Goal: Task Accomplishment & Management: Use online tool/utility

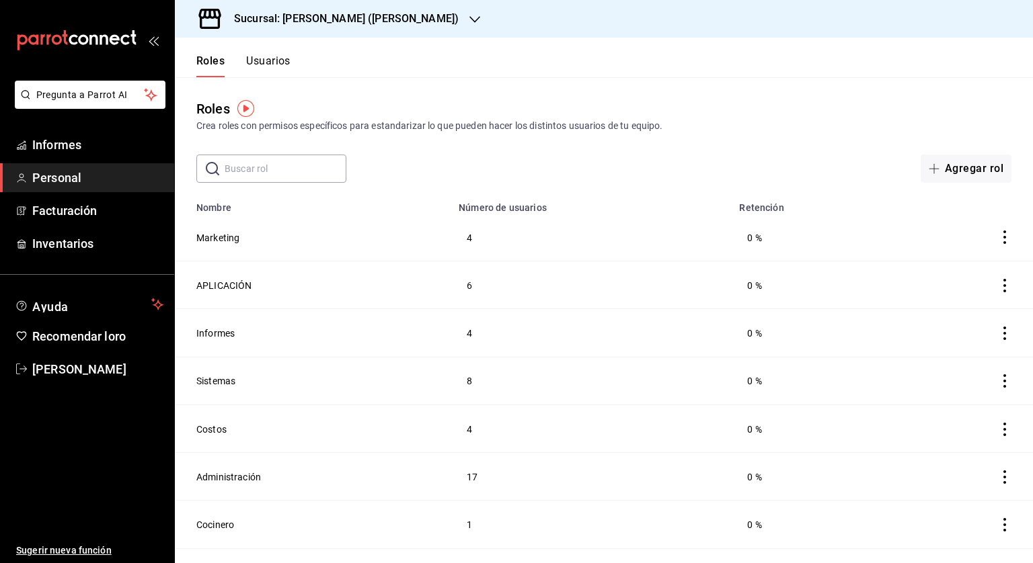
click at [471, 104] on div "Roles Crea roles con permisos específicos para estandarizar lo que pueden hacer…" at bounding box center [604, 116] width 858 height 34
click at [54, 141] on font "Informes" at bounding box center [56, 145] width 49 height 14
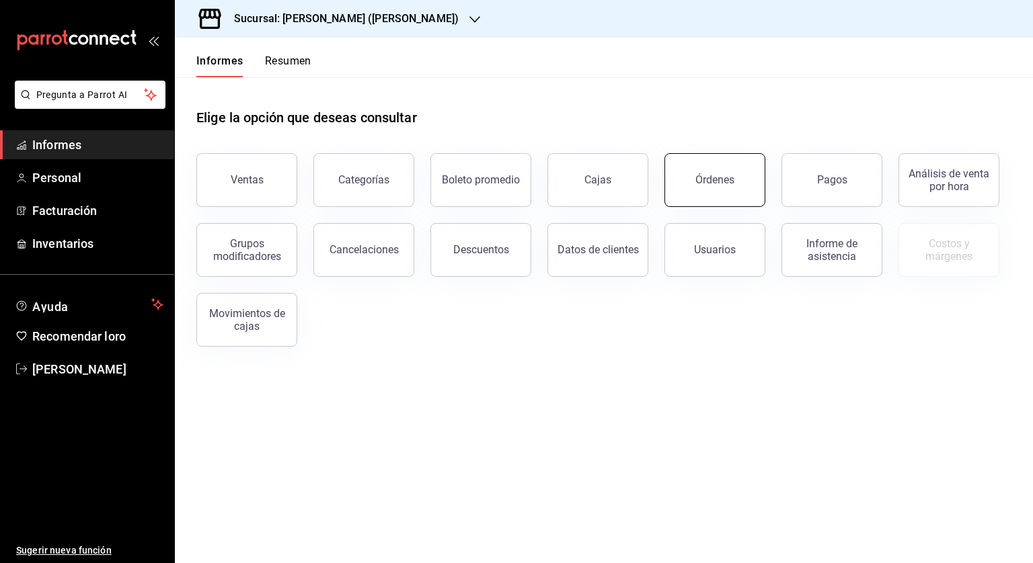
click at [739, 179] on button "Órdenes" at bounding box center [714, 180] width 101 height 54
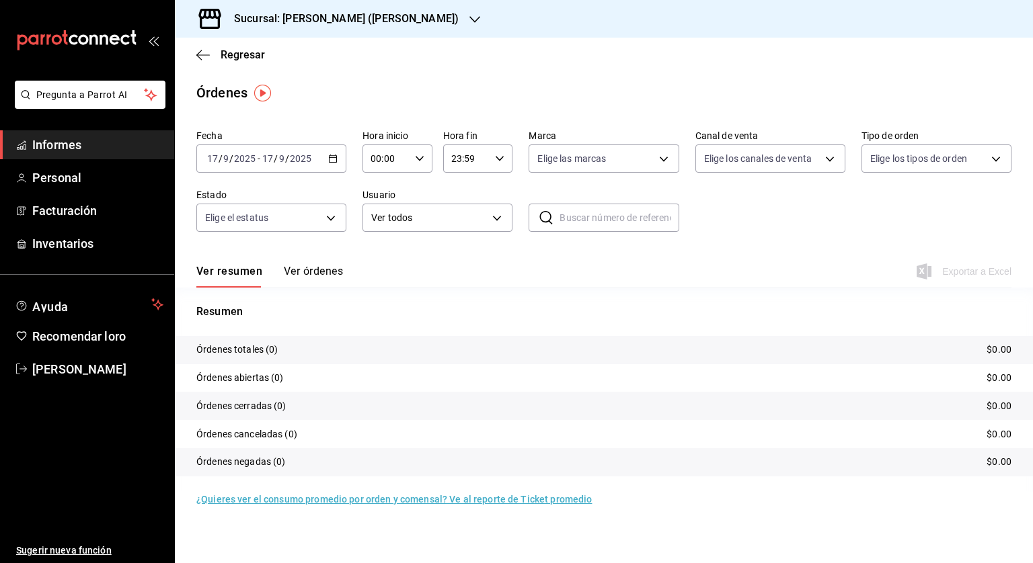
click at [334, 158] on \(Stroke\) "button" at bounding box center [332, 157] width 7 height 1
click at [250, 354] on font "Rango de fechas" at bounding box center [243, 350] width 71 height 11
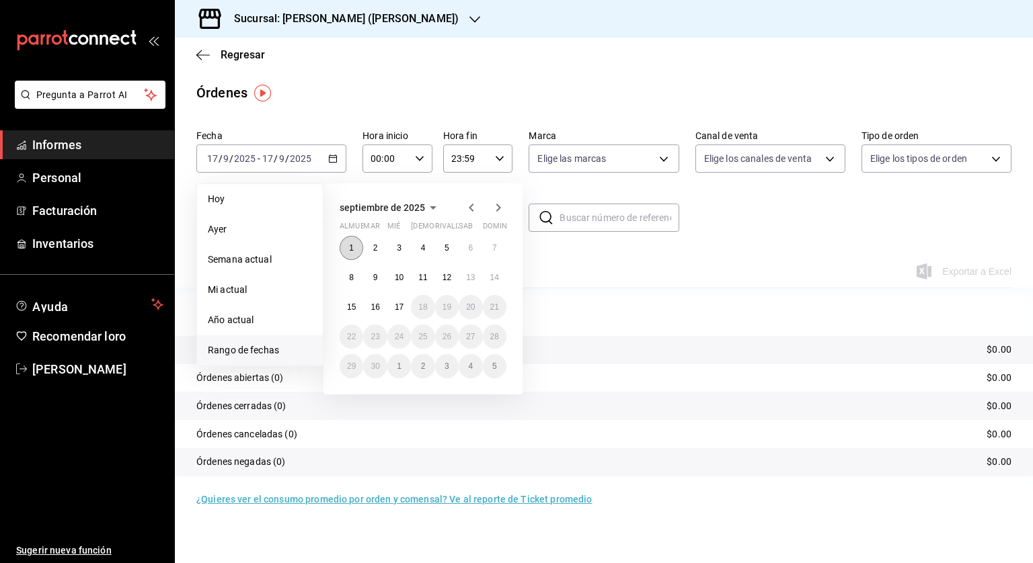
click at [357, 248] on button "1" at bounding box center [351, 248] width 24 height 24
click at [354, 310] on font "15" at bounding box center [351, 307] width 9 height 9
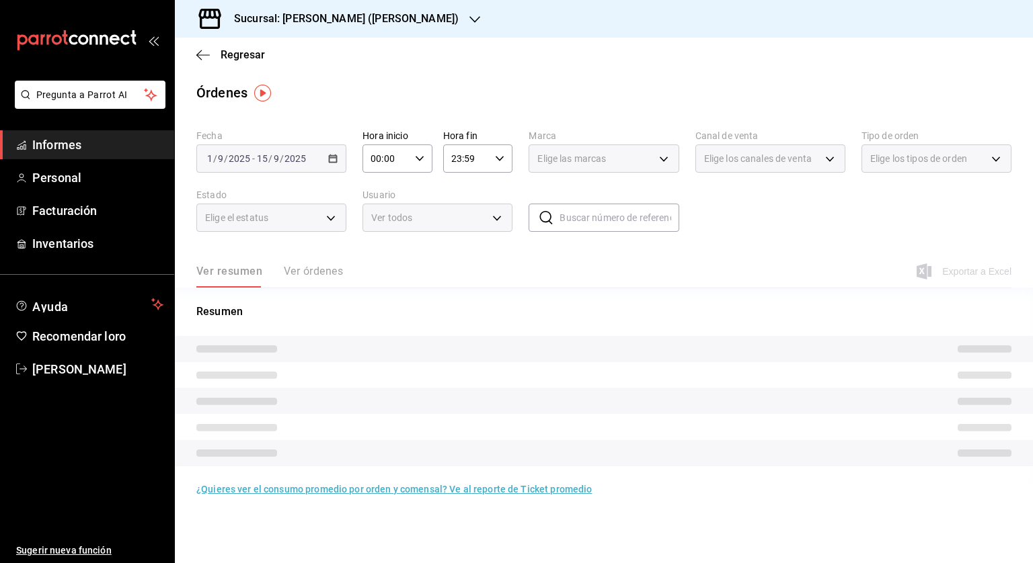
click at [419, 155] on icon "button" at bounding box center [419, 158] width 9 height 9
click at [376, 220] on font "05" at bounding box center [379, 219] width 11 height 11
type input "05:00"
click at [504, 160] on div at bounding box center [516, 281] width 1033 height 563
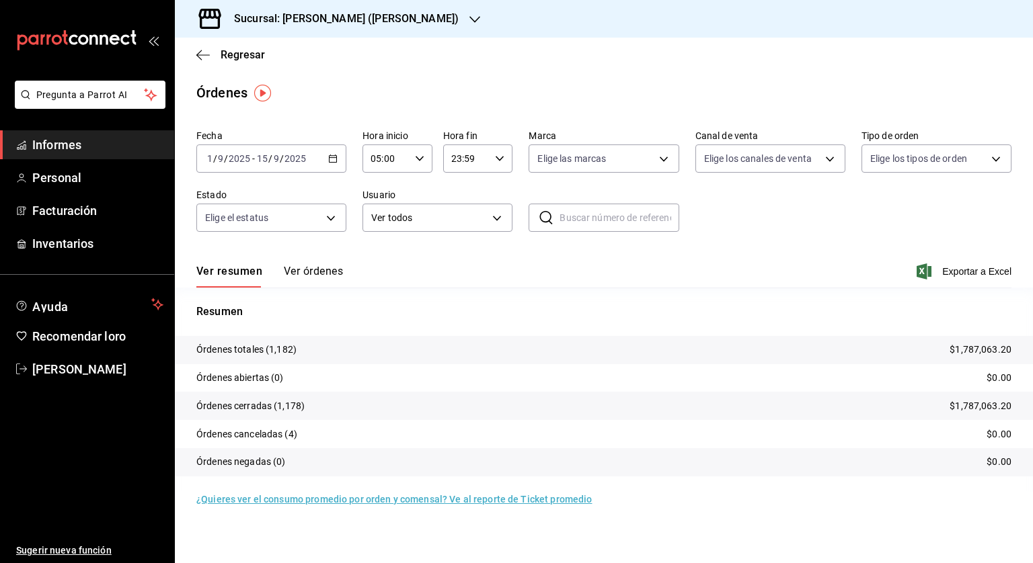
click at [494, 161] on div "23:59 Hora fin" at bounding box center [478, 159] width 70 height 28
click at [456, 184] on font "04" at bounding box center [460, 180] width 11 height 11
type input "04:59"
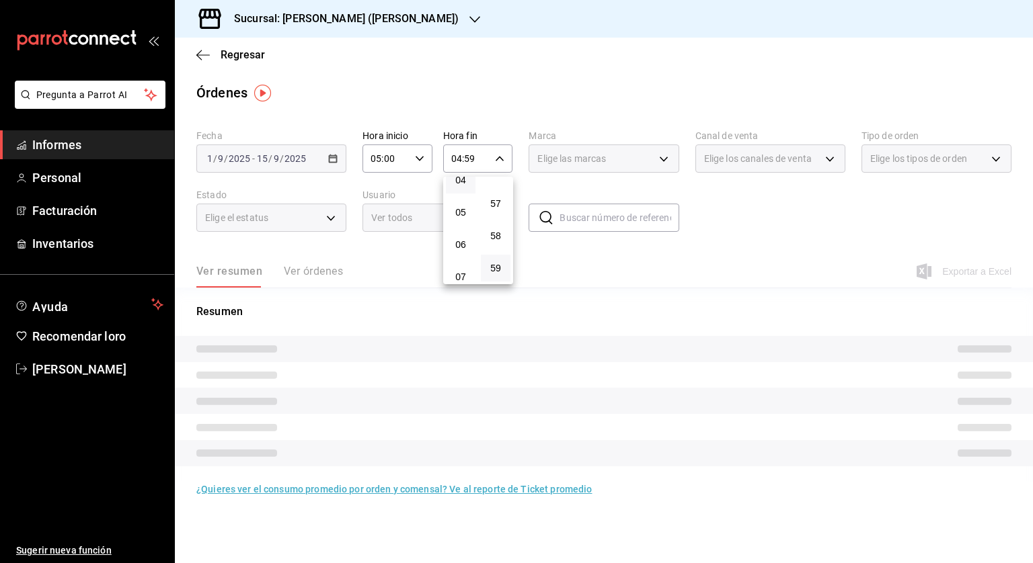
click at [720, 209] on div at bounding box center [516, 281] width 1033 height 563
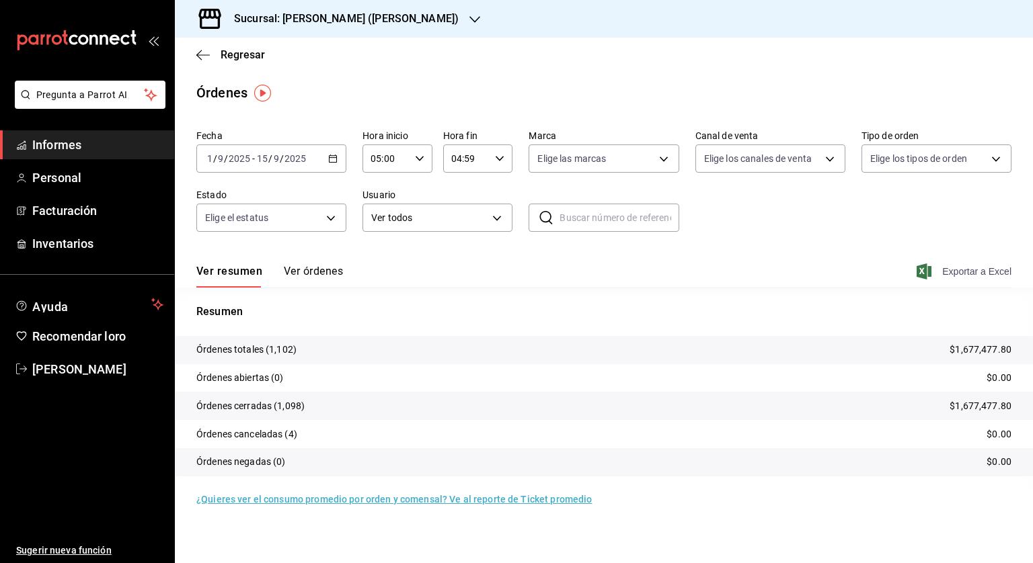
click at [983, 275] on font "Exportar a Excel" at bounding box center [976, 271] width 69 height 11
click at [200, 56] on icon "button" at bounding box center [202, 55] width 13 height 12
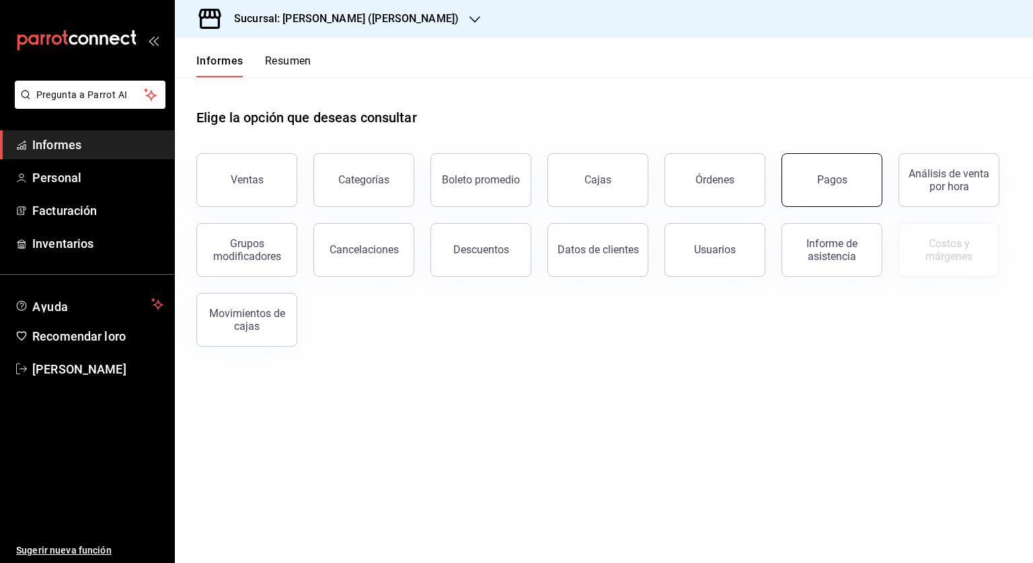
click at [813, 184] on button "Pagos" at bounding box center [831, 180] width 101 height 54
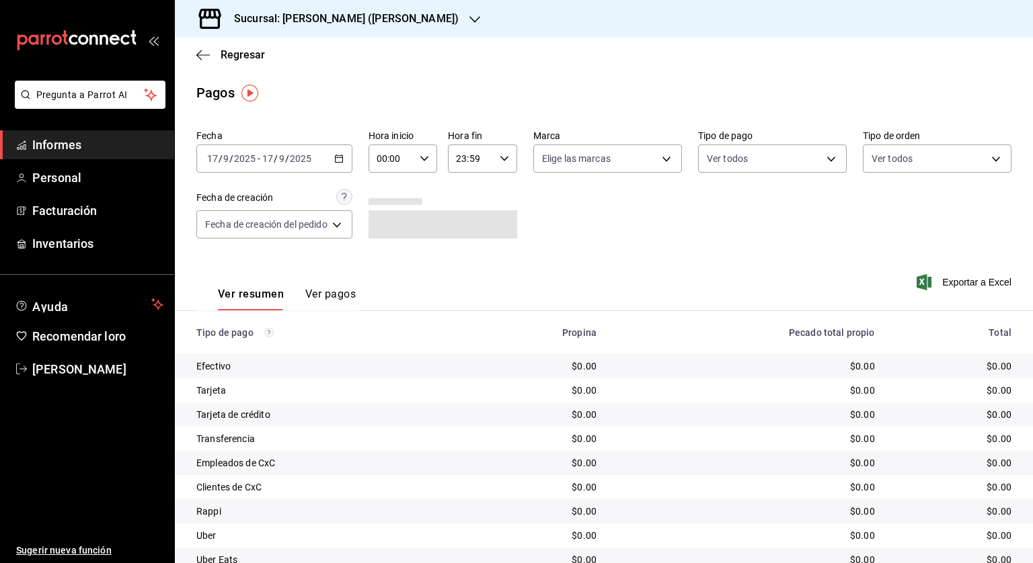
click at [339, 155] on \(Stroke\) "button" at bounding box center [339, 158] width 8 height 7
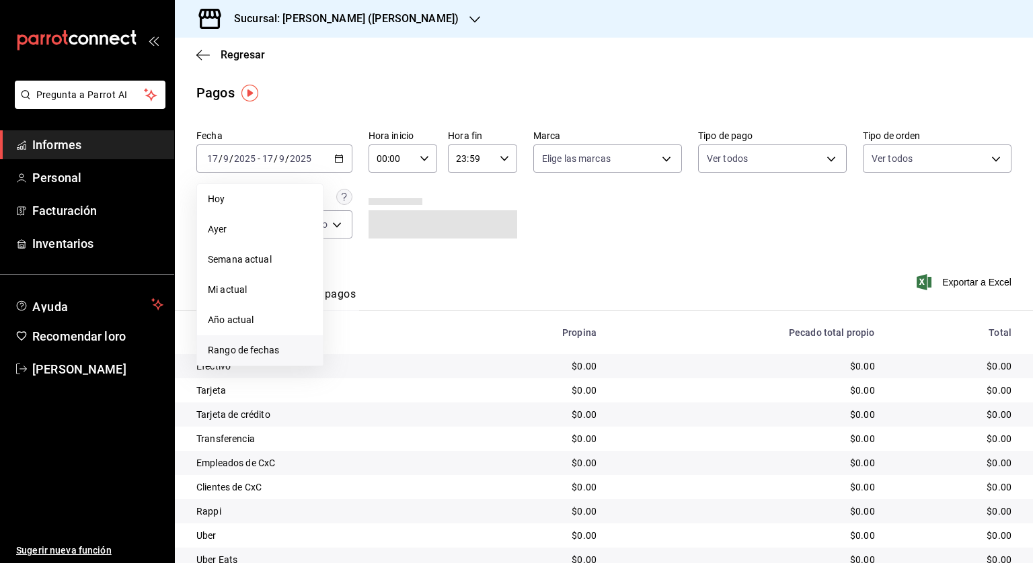
click at [247, 352] on font "Rango de fechas" at bounding box center [243, 350] width 71 height 11
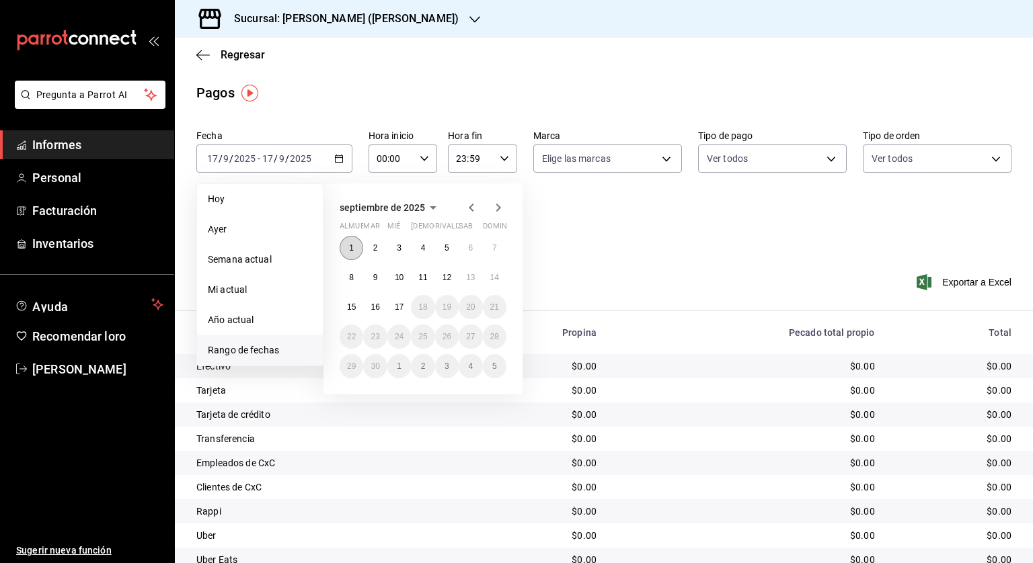
click at [357, 239] on button "1" at bounding box center [351, 248] width 24 height 24
click at [342, 305] on button "15" at bounding box center [351, 307] width 24 height 24
click at [425, 149] on div "00:00 Hora inicio" at bounding box center [402, 159] width 69 height 28
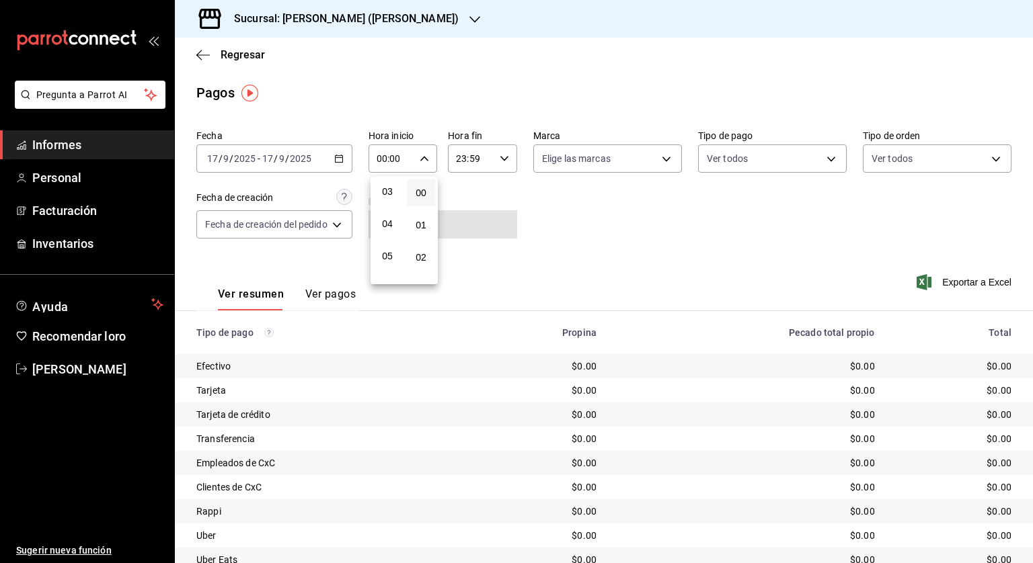
scroll to position [134, 0]
click at [389, 225] on font "05" at bounding box center [387, 219] width 11 height 11
type input "05:00"
drag, startPoint x: 499, startPoint y: 159, endPoint x: 510, endPoint y: 160, distance: 11.5
click at [499, 159] on div at bounding box center [516, 281] width 1033 height 563
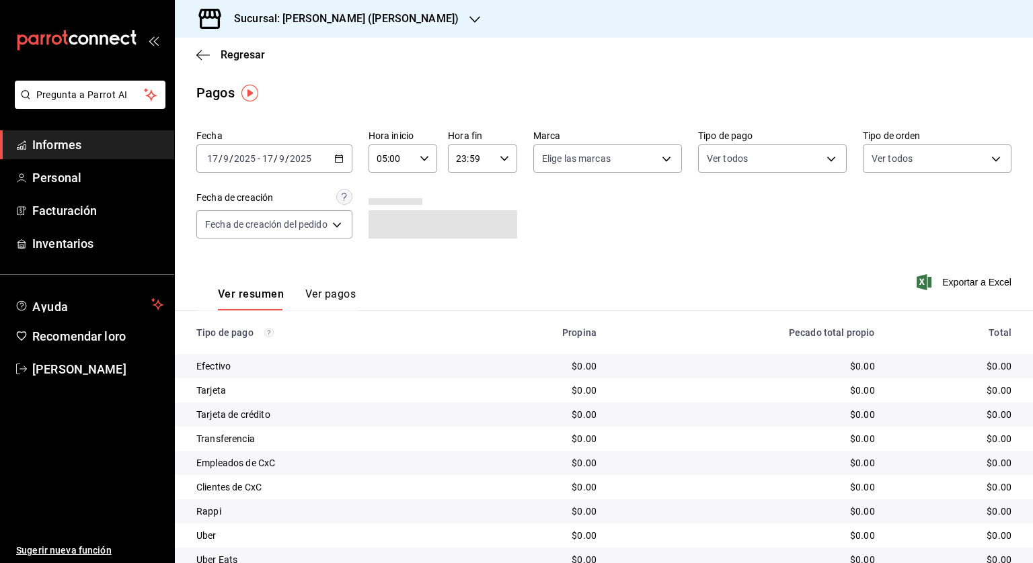
click at [499, 158] on icon "button" at bounding box center [503, 158] width 9 height 9
click at [468, 186] on font "04" at bounding box center [465, 180] width 11 height 11
type input "04:59"
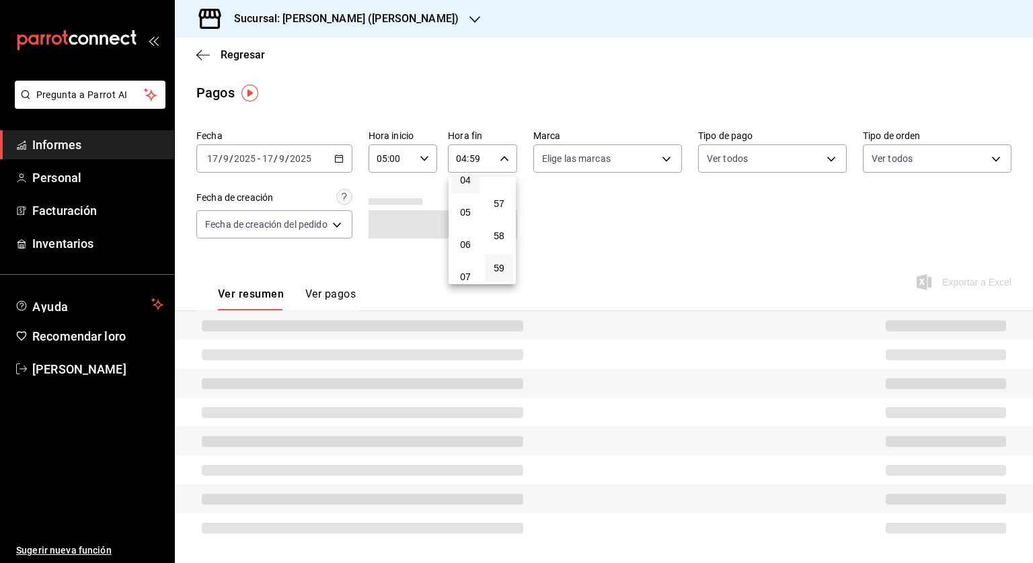
click at [668, 231] on div at bounding box center [516, 281] width 1033 height 563
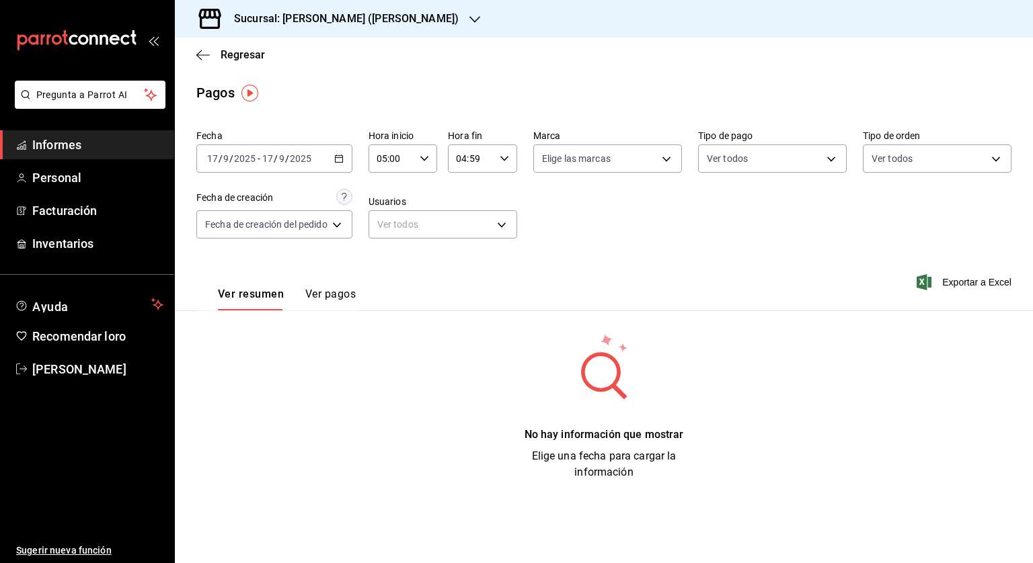
click at [344, 154] on icon "button" at bounding box center [338, 158] width 9 height 9
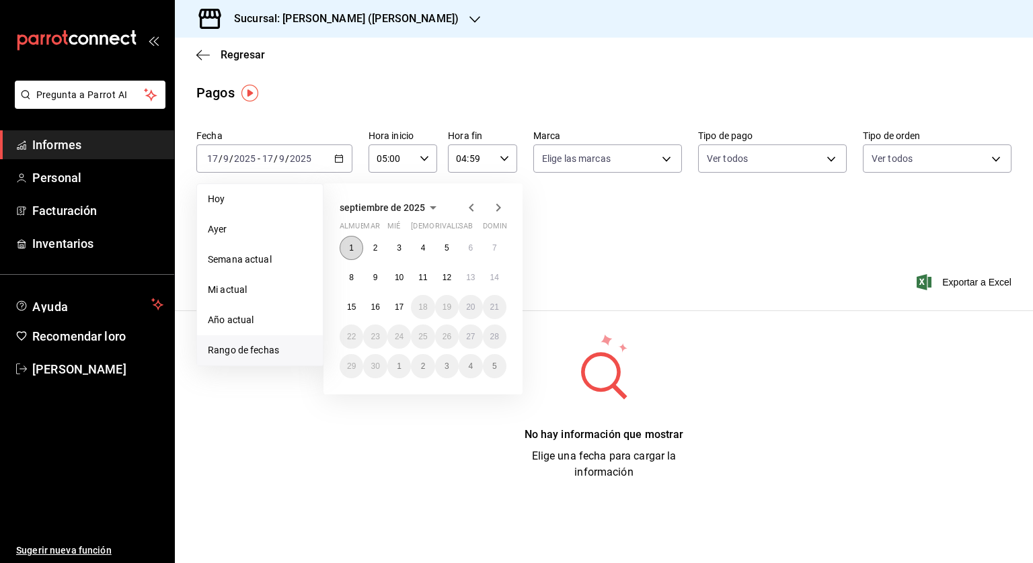
click at [352, 247] on font "1" at bounding box center [351, 247] width 5 height 9
click at [350, 311] on button "15" at bounding box center [351, 307] width 24 height 24
type input "00:00"
type input "23:59"
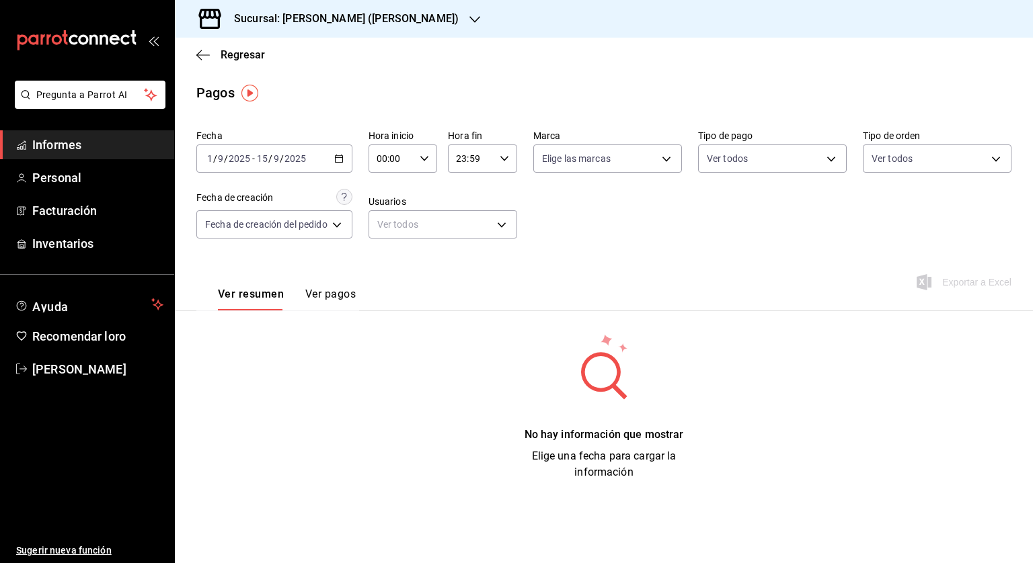
click at [418, 161] on div "00:00 Hora inicio" at bounding box center [402, 159] width 69 height 28
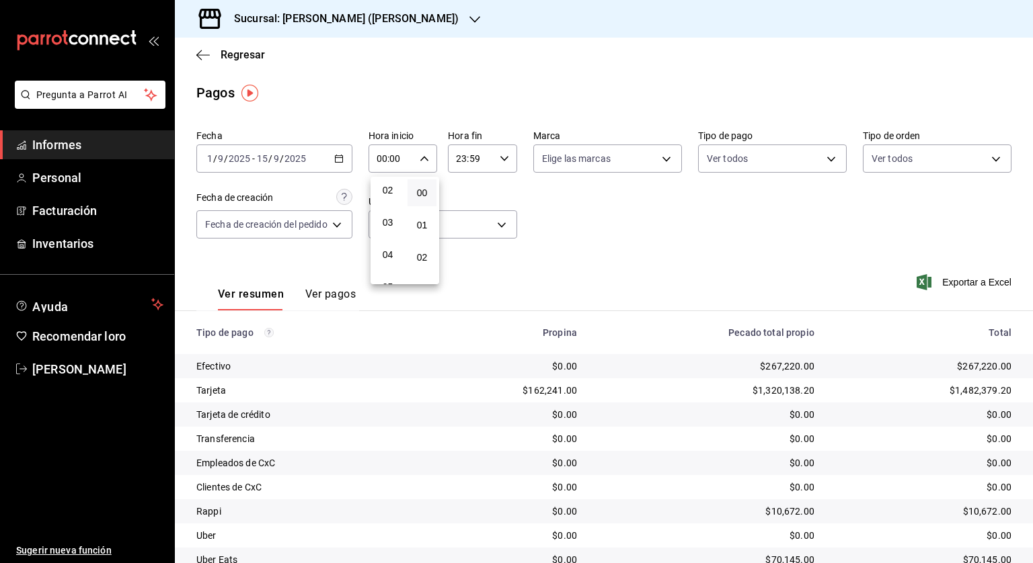
scroll to position [134, 0]
click at [385, 215] on button "05" at bounding box center [387, 219] width 29 height 27
type input "05:00"
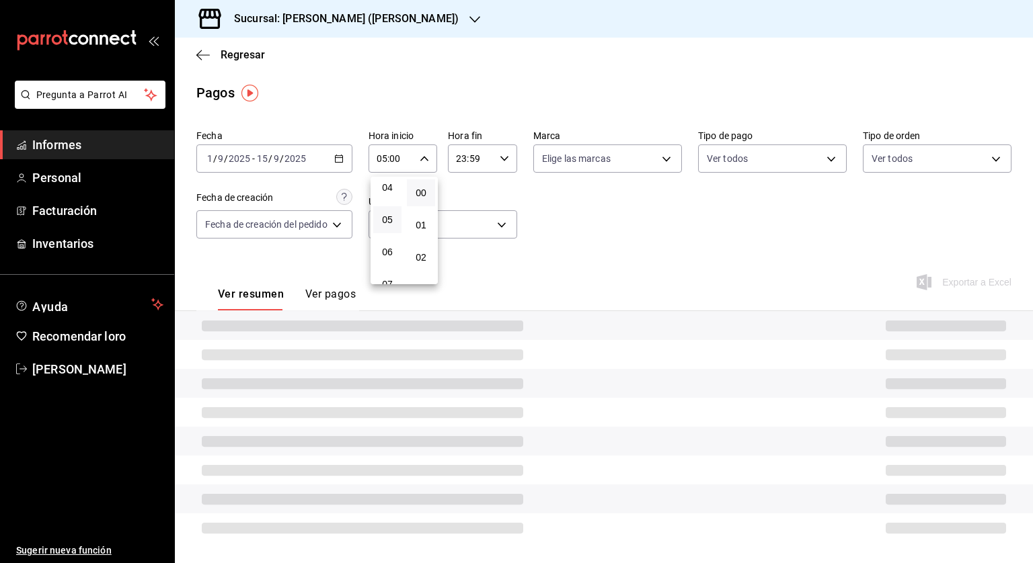
click at [467, 151] on div at bounding box center [516, 281] width 1033 height 563
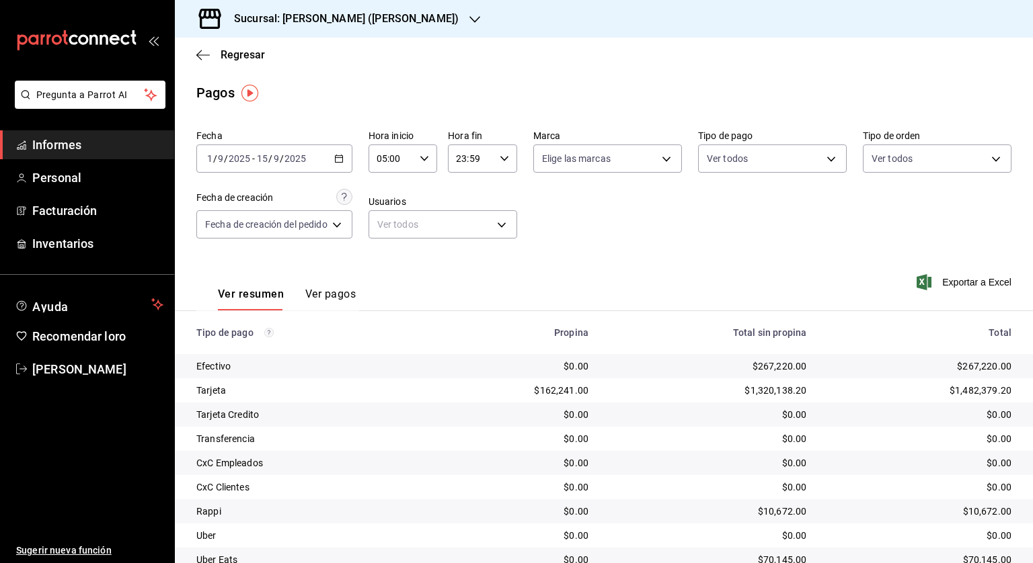
click at [470, 155] on input "23:59" at bounding box center [471, 158] width 46 height 27
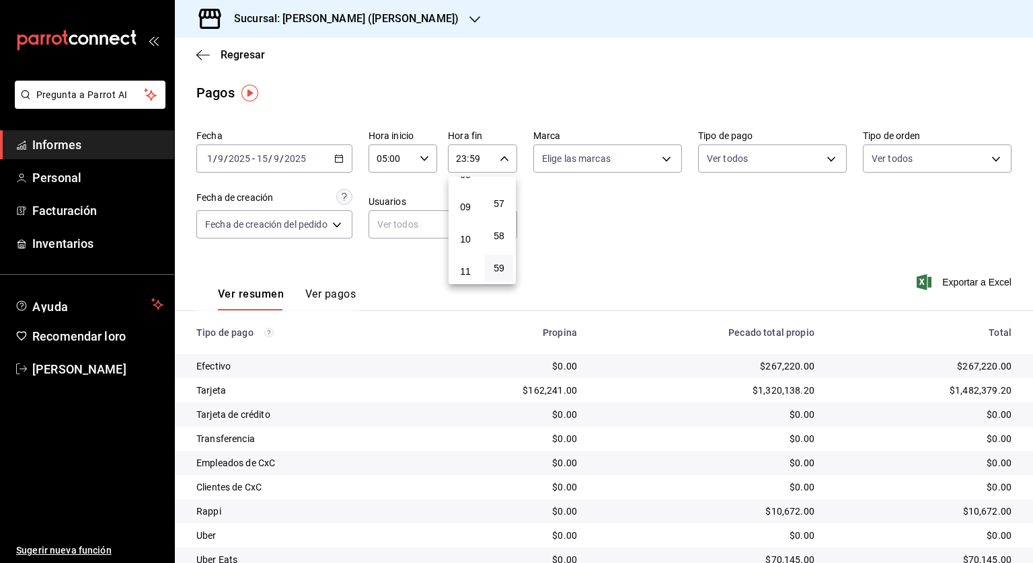
scroll to position [142, 0]
click at [457, 185] on button "04" at bounding box center [465, 180] width 28 height 27
type input "04:59"
click at [602, 228] on div at bounding box center [516, 281] width 1033 height 563
click at [975, 282] on font "Exportar a Excel" at bounding box center [976, 282] width 69 height 11
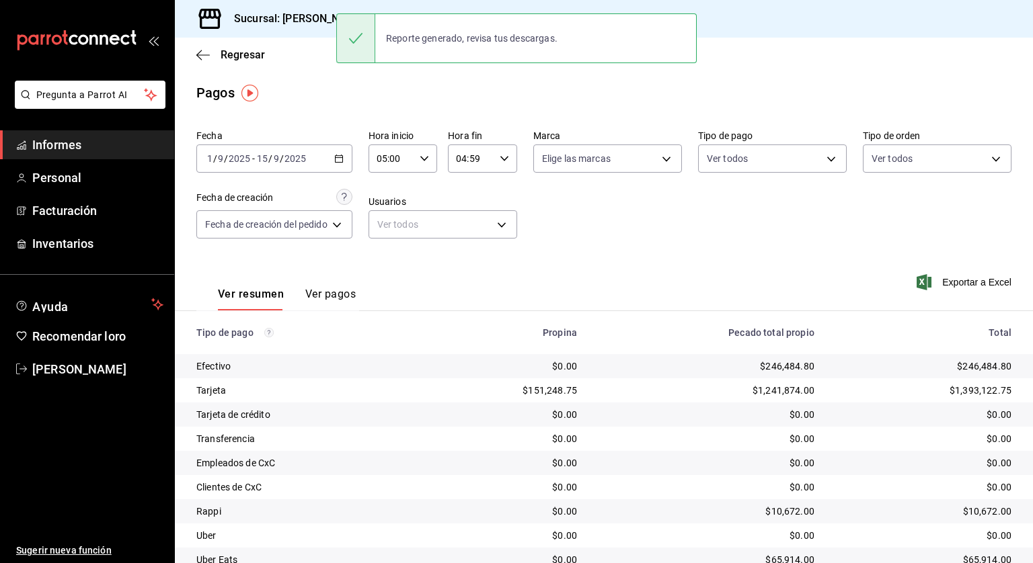
click at [212, 41] on div "Regresar" at bounding box center [604, 55] width 858 height 34
click at [215, 52] on span "Regresar" at bounding box center [230, 54] width 69 height 13
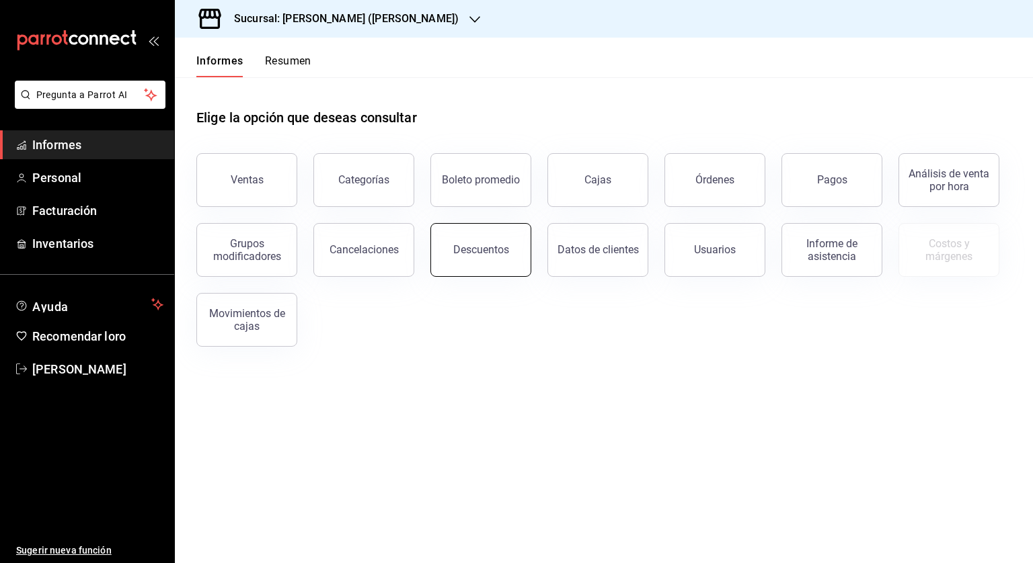
click at [467, 247] on font "Descuentos" at bounding box center [481, 249] width 56 height 13
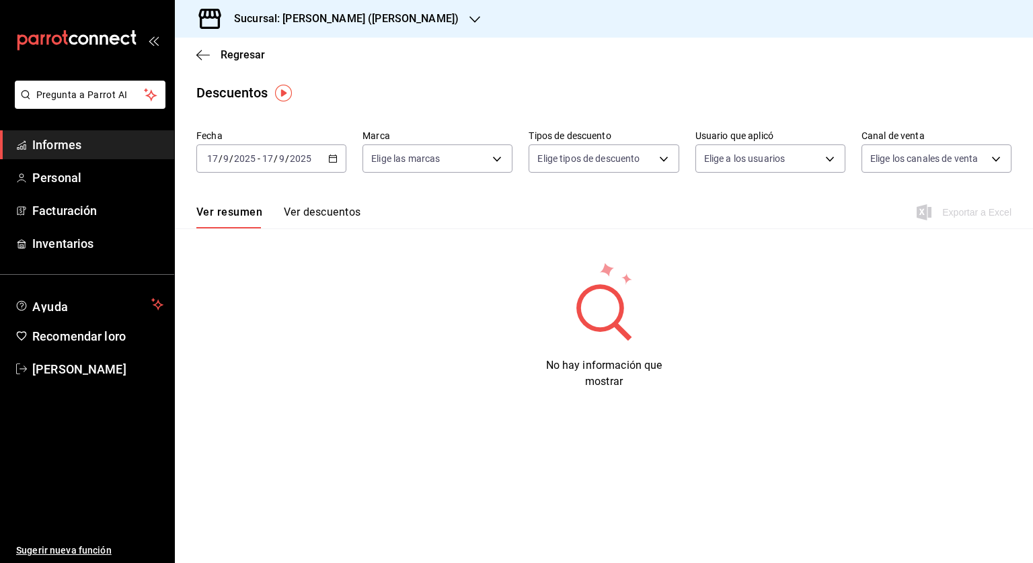
click at [334, 159] on icon "button" at bounding box center [332, 158] width 9 height 9
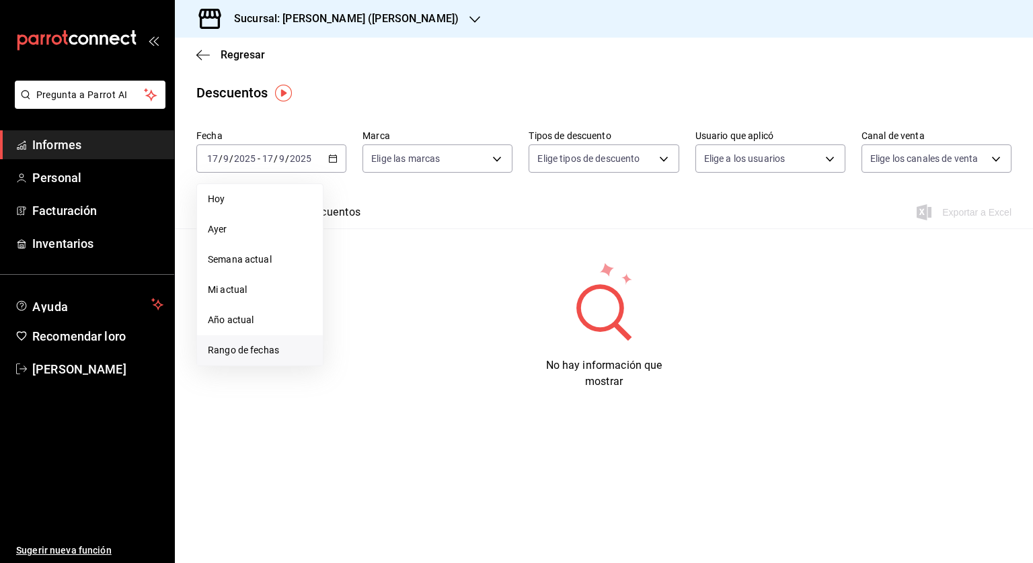
click at [237, 346] on font "Rango de fechas" at bounding box center [243, 350] width 71 height 11
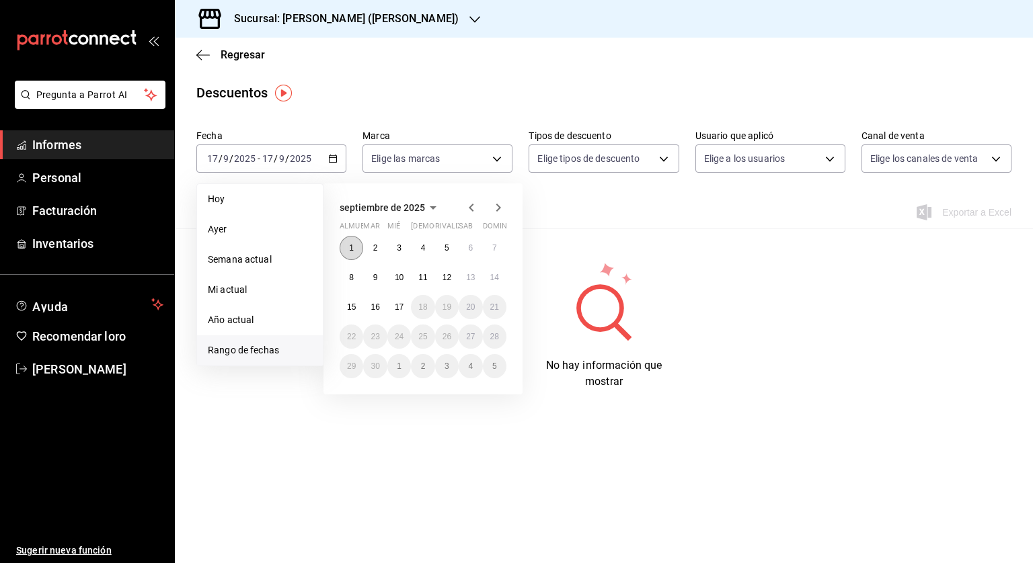
click at [356, 246] on button "1" at bounding box center [351, 248] width 24 height 24
click at [346, 244] on button "1" at bounding box center [351, 248] width 24 height 24
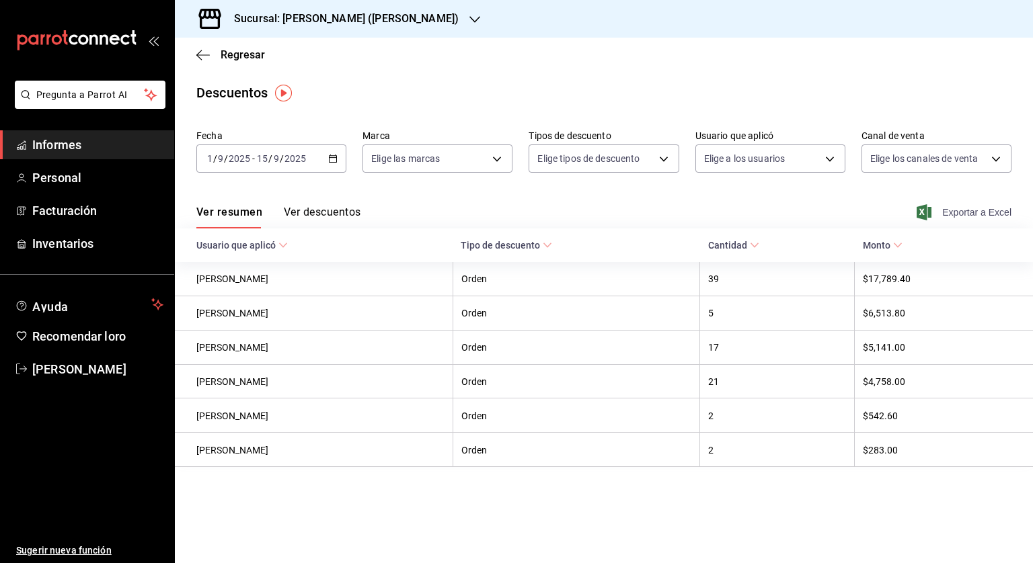
click at [990, 212] on font "Exportar a Excel" at bounding box center [976, 212] width 69 height 11
click at [81, 145] on font "Informes" at bounding box center [56, 145] width 49 height 14
